Goal: Transaction & Acquisition: Purchase product/service

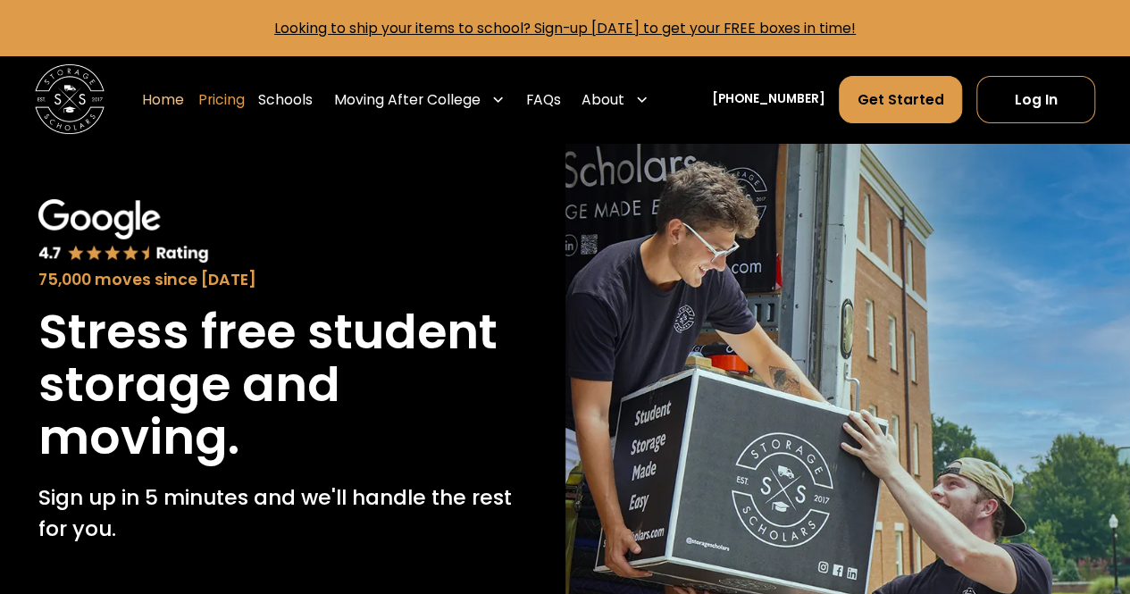
click at [245, 101] on link "Pricing" at bounding box center [221, 99] width 46 height 49
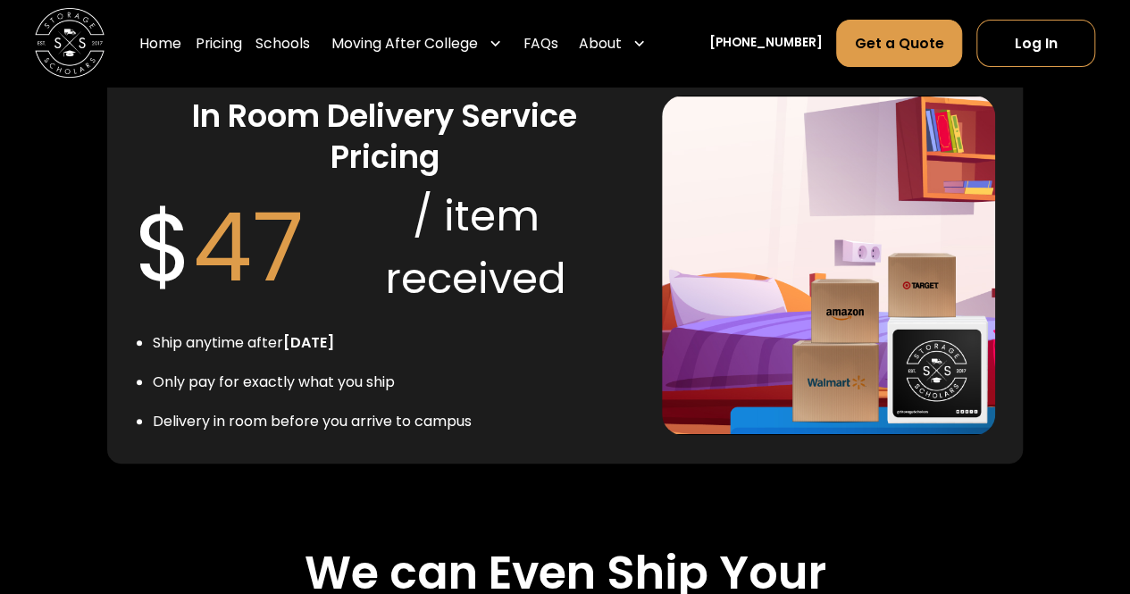
scroll to position [3513, 0]
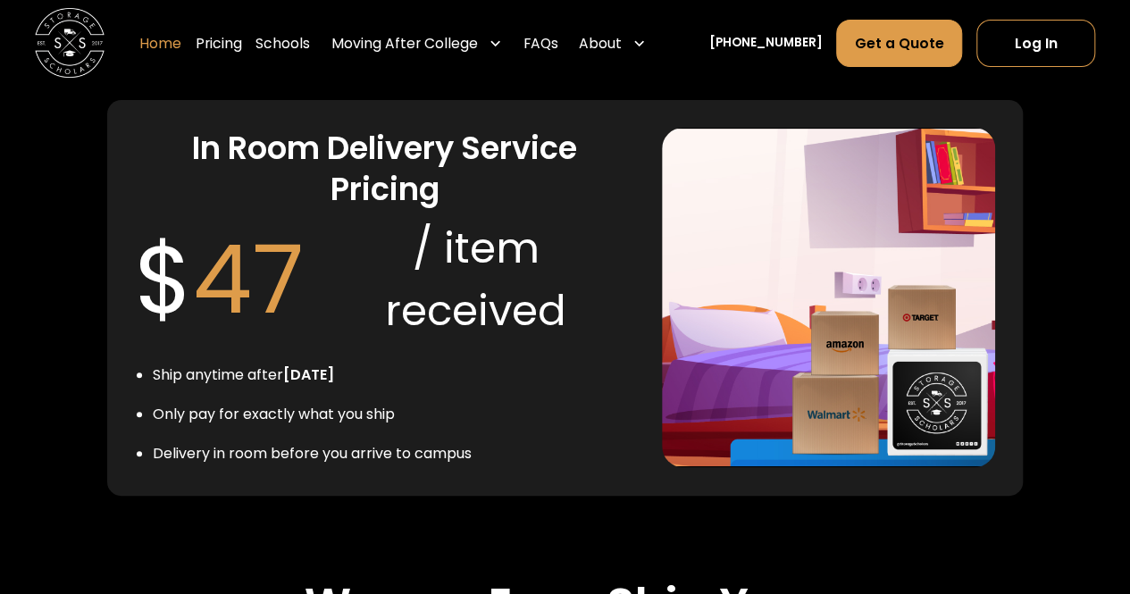
click at [181, 39] on link "Home" at bounding box center [160, 44] width 42 height 49
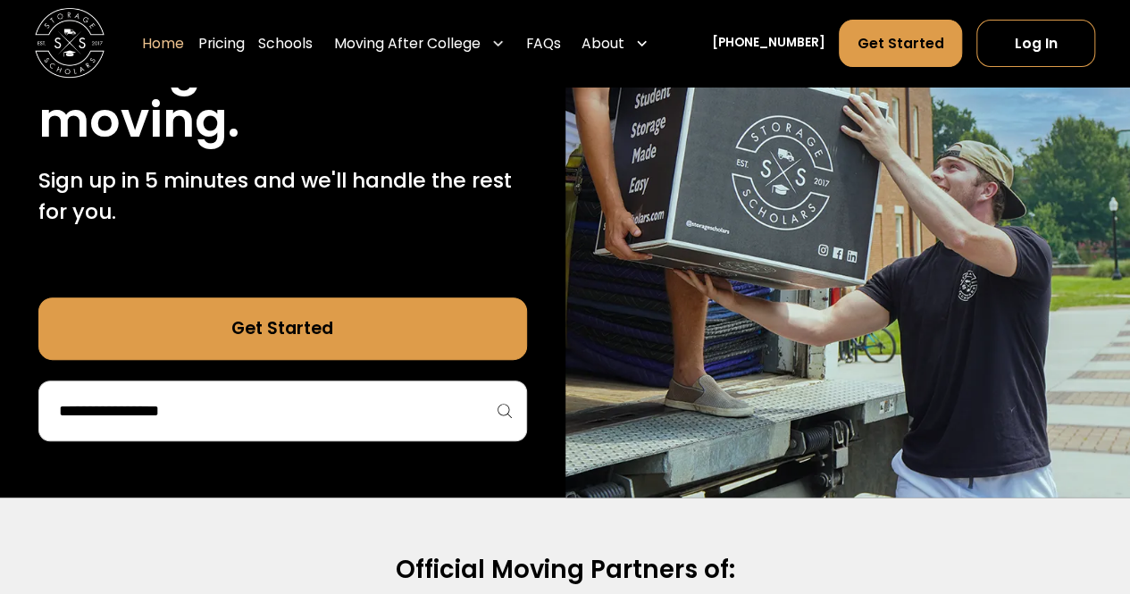
scroll to position [289, 0]
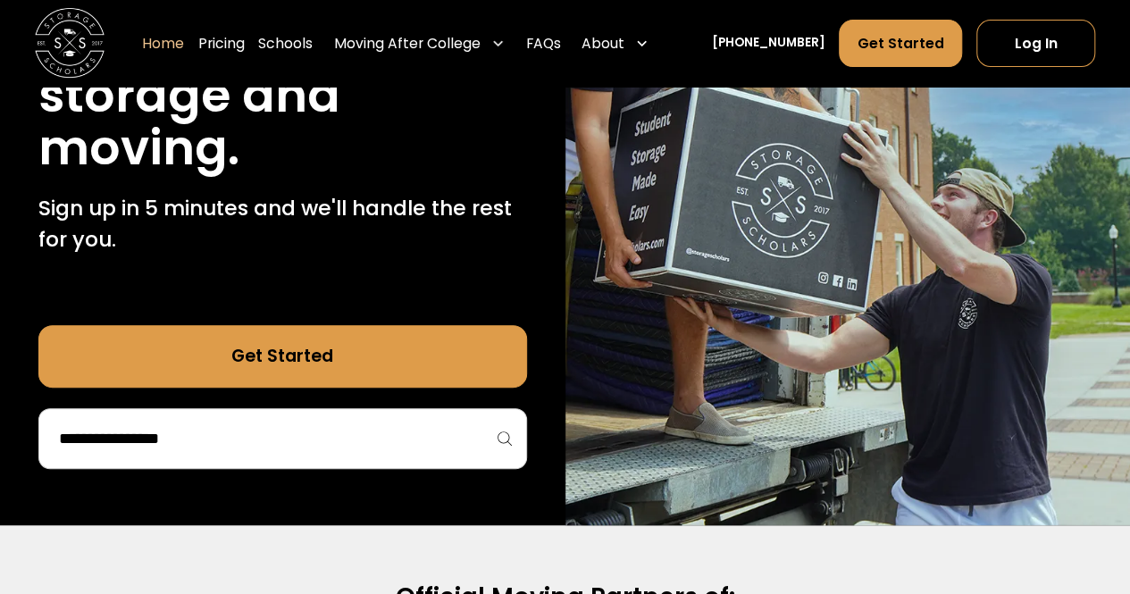
click at [210, 442] on input "search" at bounding box center [282, 438] width 451 height 30
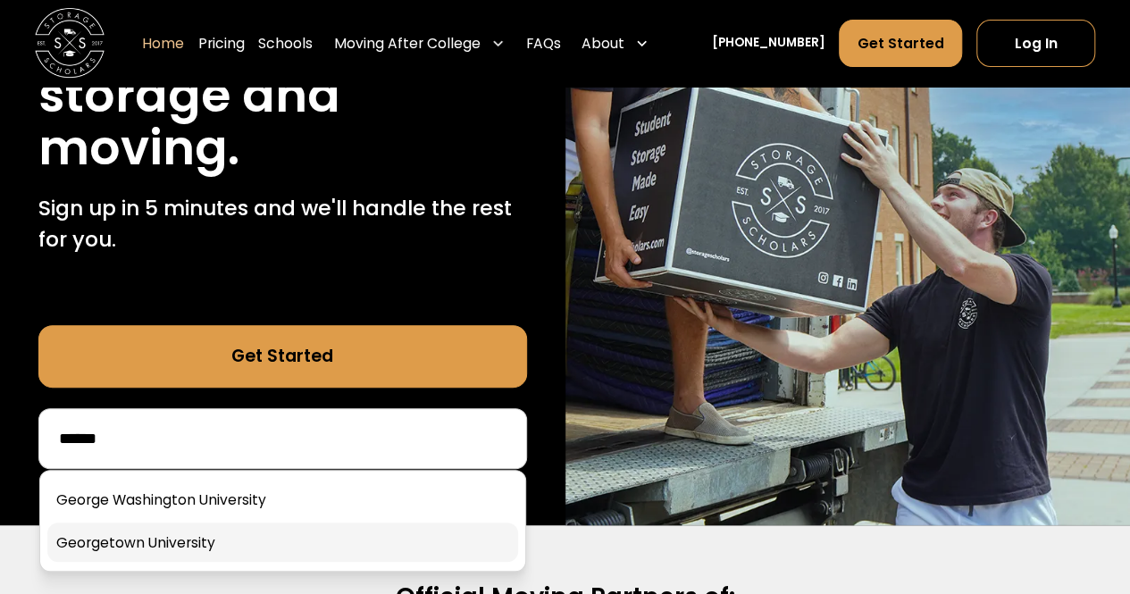
type input "******"
click at [219, 545] on link at bounding box center [282, 542] width 471 height 39
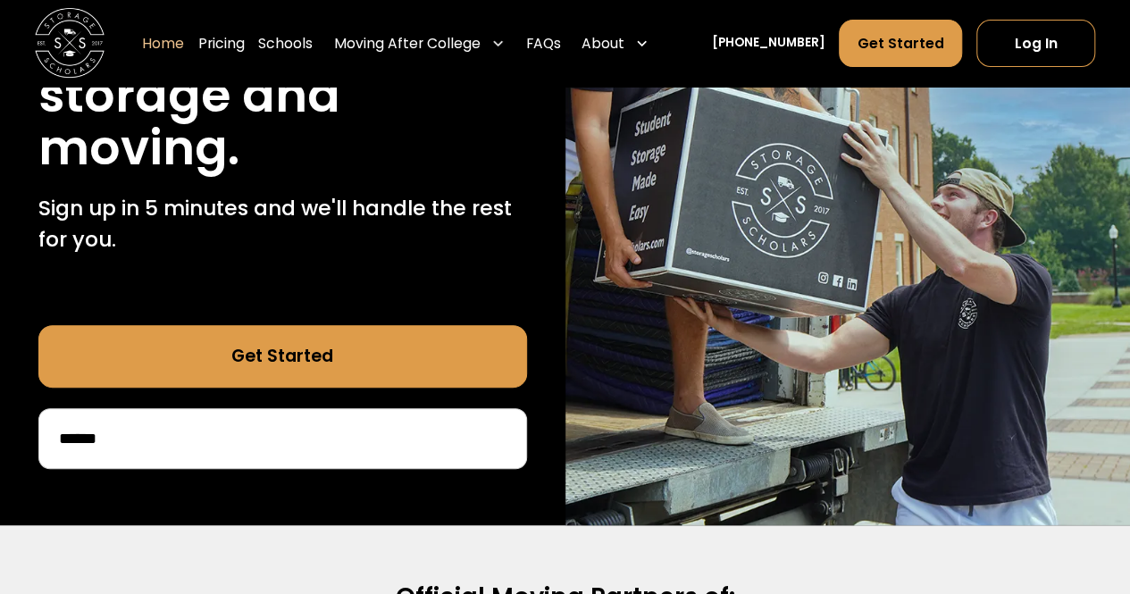
click at [374, 373] on link "Get Started" at bounding box center [282, 356] width 489 height 63
